Goal: Browse casually: Explore the website without a specific task or goal

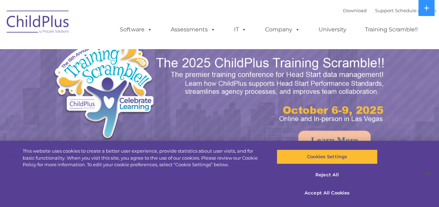
select select "MEDIUM"
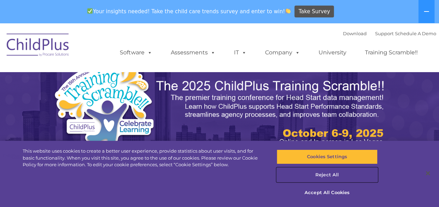
click at [327, 175] on button "Reject All" at bounding box center [326, 175] width 101 height 15
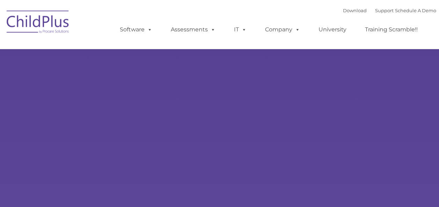
type input ""
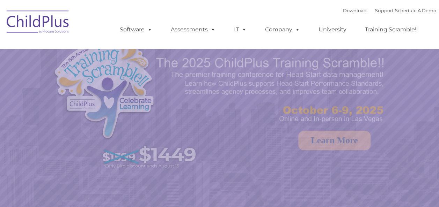
select select "MEDIUM"
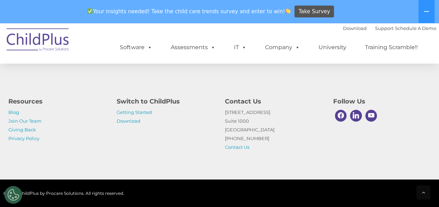
scroll to position [848, 0]
